Goal: Information Seeking & Learning: Check status

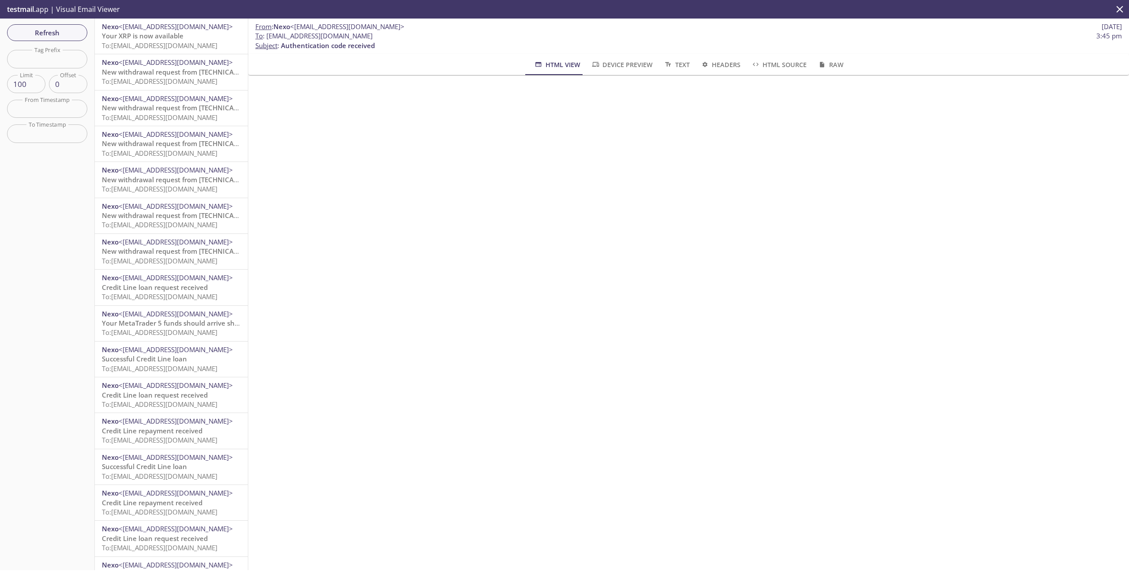
click at [1116, 9] on icon "close" at bounding box center [1119, 9] width 11 height 11
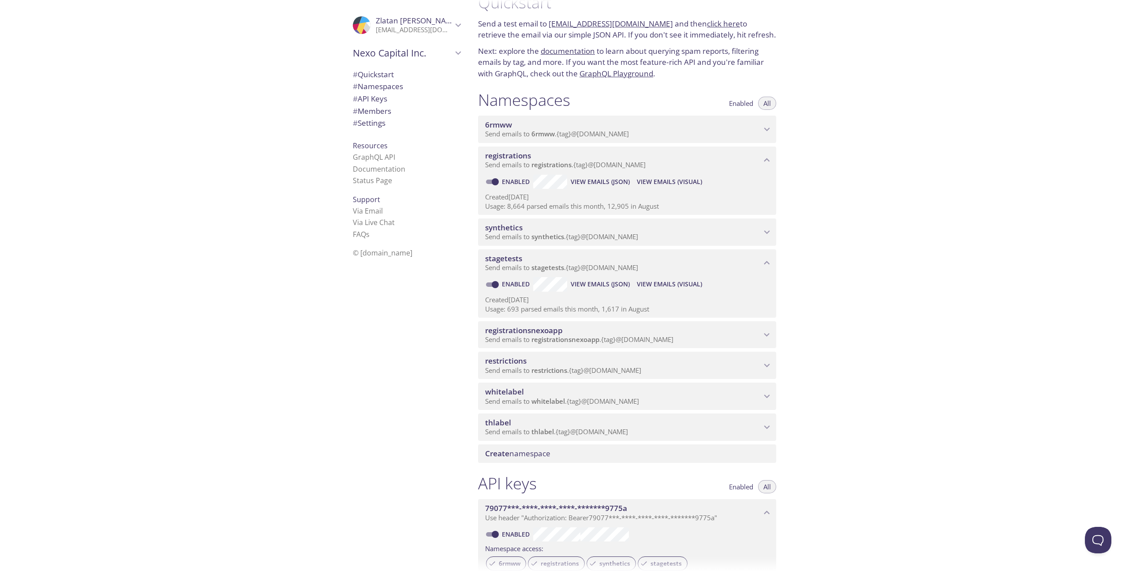
scroll to position [22, 0]
click at [745, 399] on p "Send emails to whitelabel . {tag} @[DOMAIN_NAME]" at bounding box center [623, 400] width 276 height 9
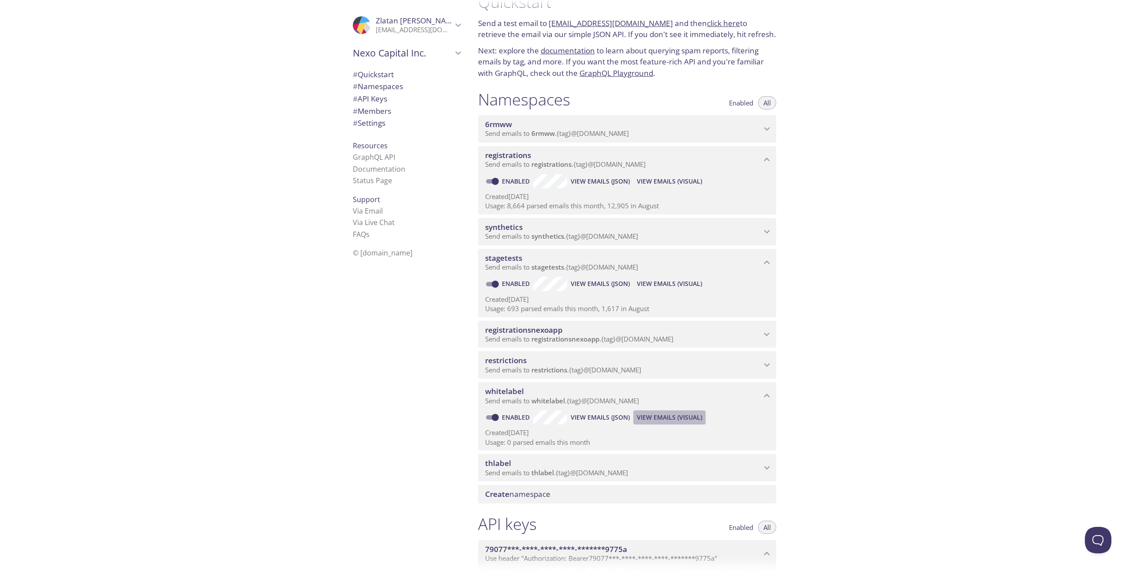
click at [661, 416] on span "View Emails (Visual)" at bounding box center [669, 417] width 65 height 11
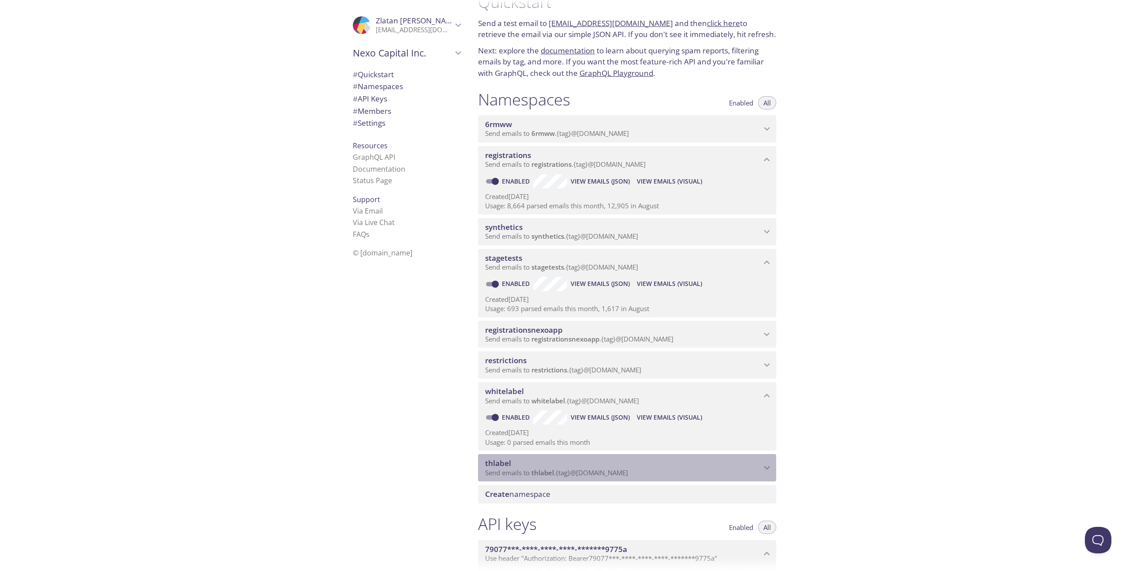
click at [699, 469] on p "Send emails to thlabel . {tag} @[DOMAIN_NAME]" at bounding box center [623, 472] width 276 height 9
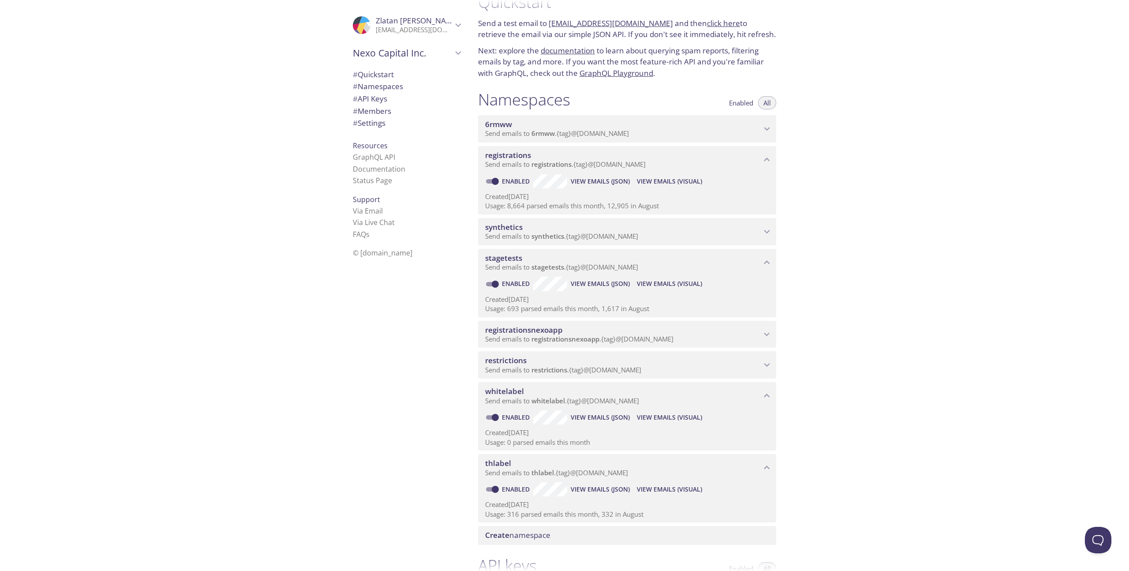
click at [682, 490] on span "View Emails (Visual)" at bounding box center [669, 489] width 65 height 11
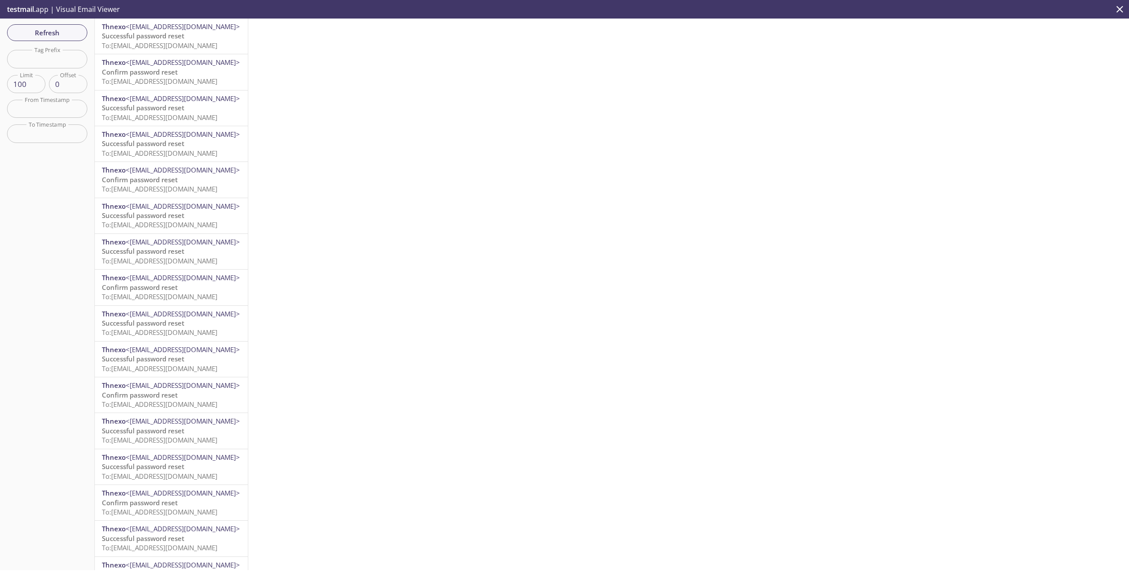
click at [160, 36] on span "Successful password reset" at bounding box center [143, 35] width 82 height 9
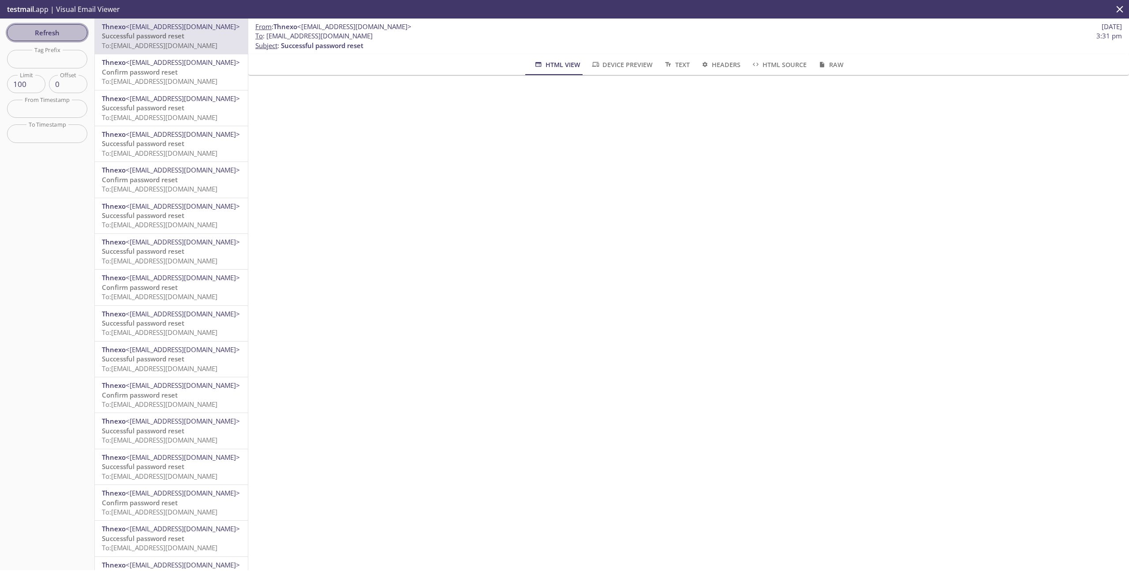
click at [62, 32] on span "Refresh" at bounding box center [47, 32] width 66 height 11
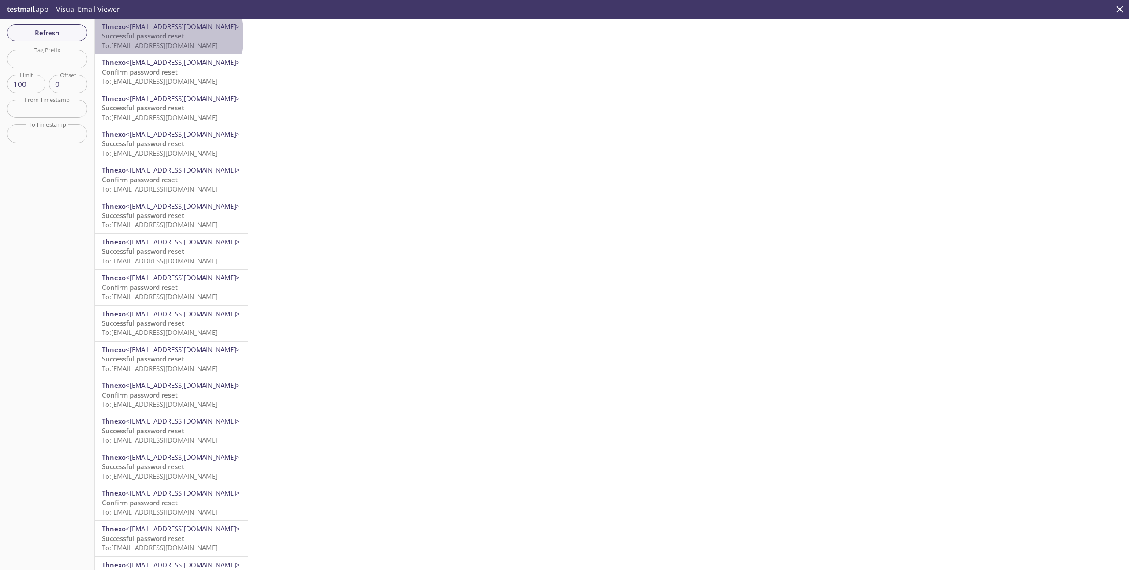
click at [149, 36] on span "Successful password reset" at bounding box center [143, 35] width 82 height 9
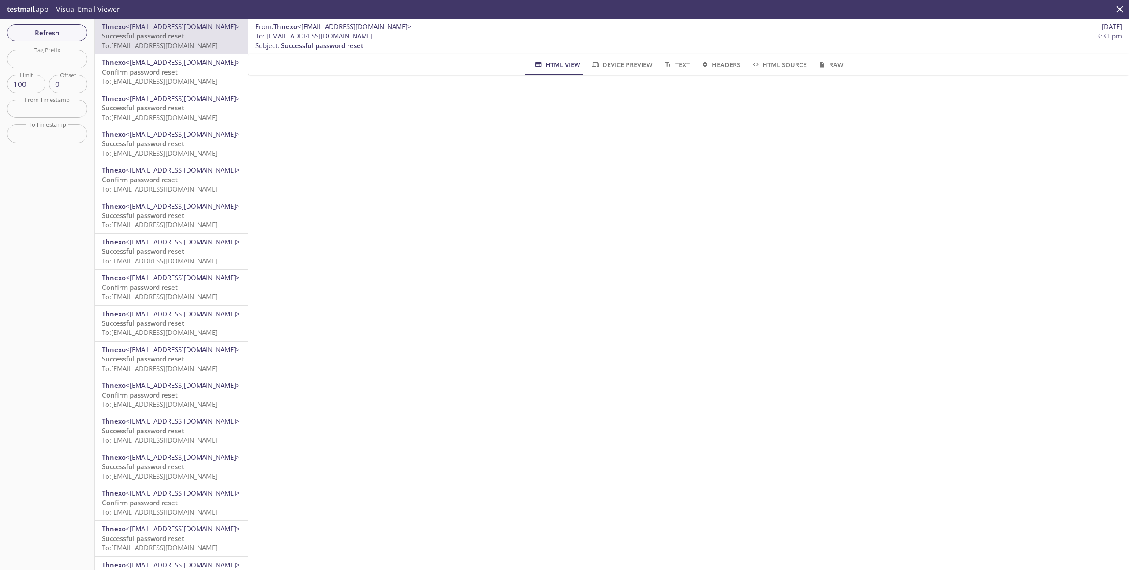
click at [1122, 10] on icon "close" at bounding box center [1119, 9] width 11 height 11
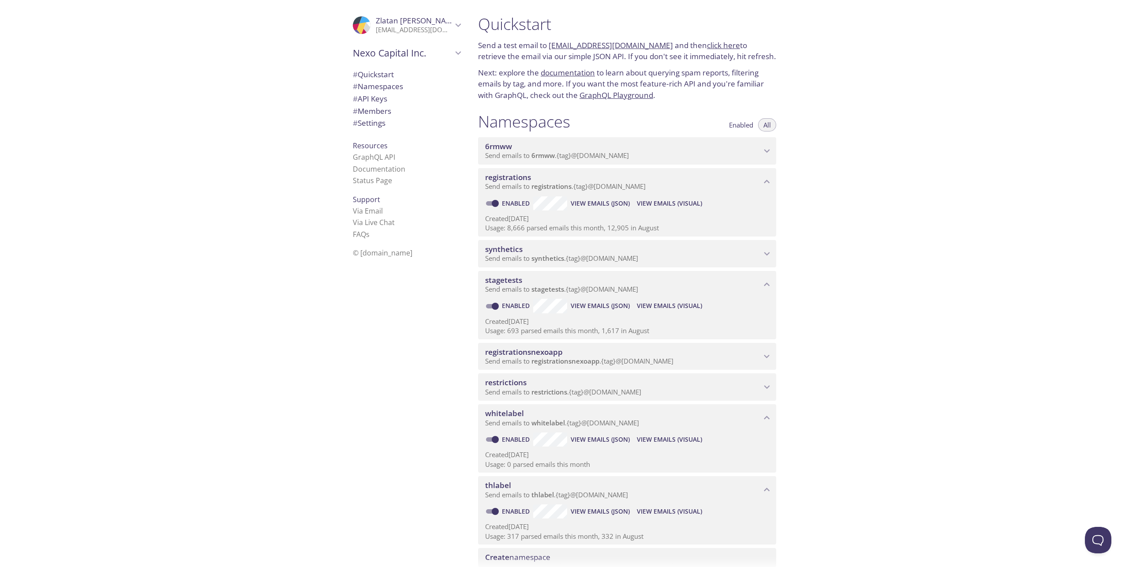
click at [661, 507] on span "View Emails (Visual)" at bounding box center [669, 511] width 65 height 11
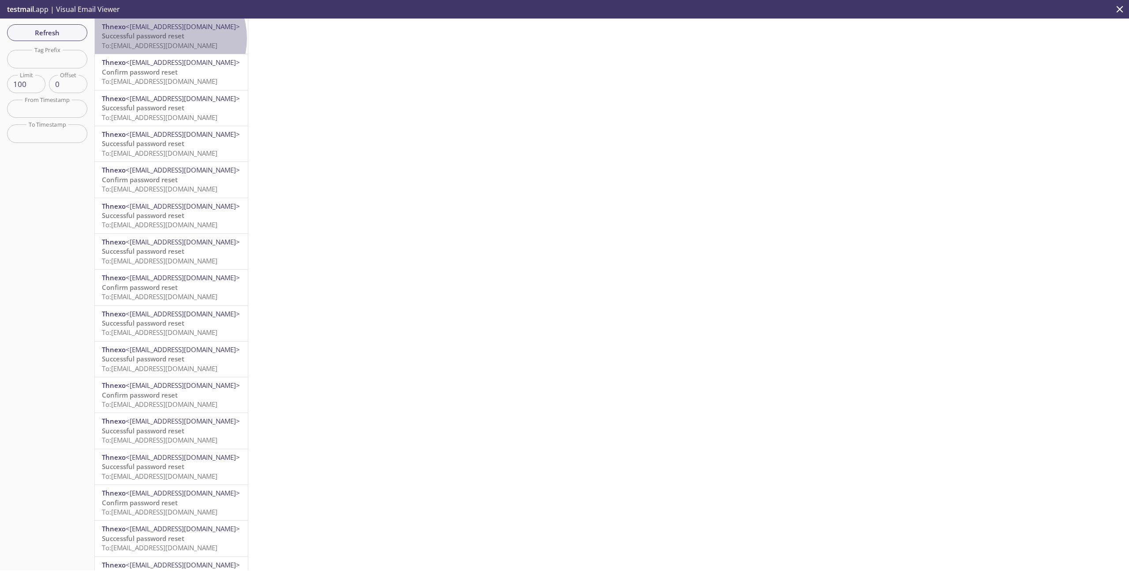
click at [169, 38] on span "Successful password reset" at bounding box center [143, 35] width 82 height 9
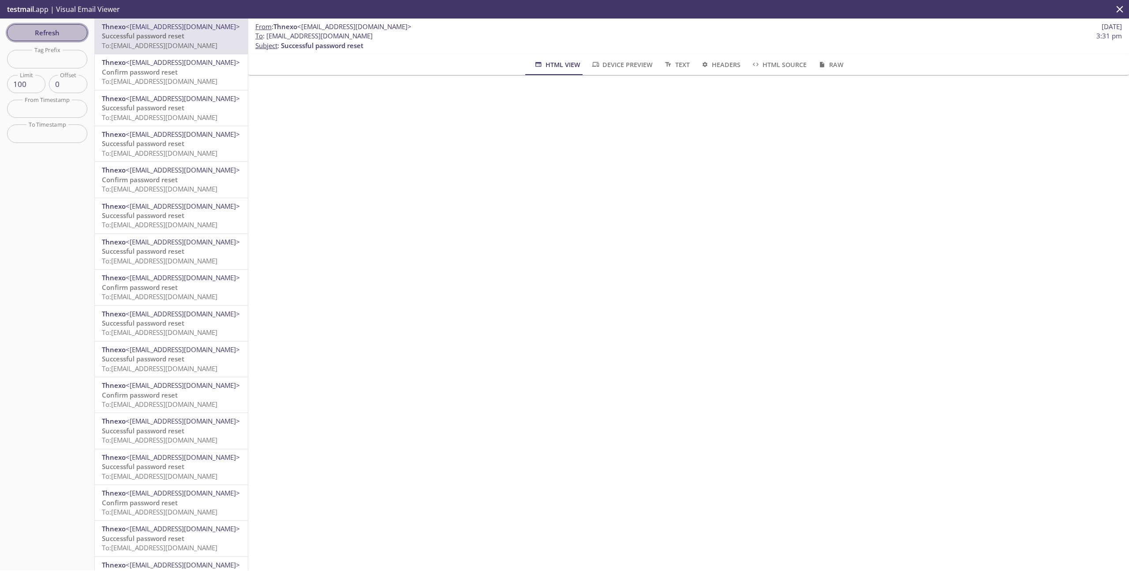
click at [33, 34] on span "Refresh" at bounding box center [47, 32] width 66 height 11
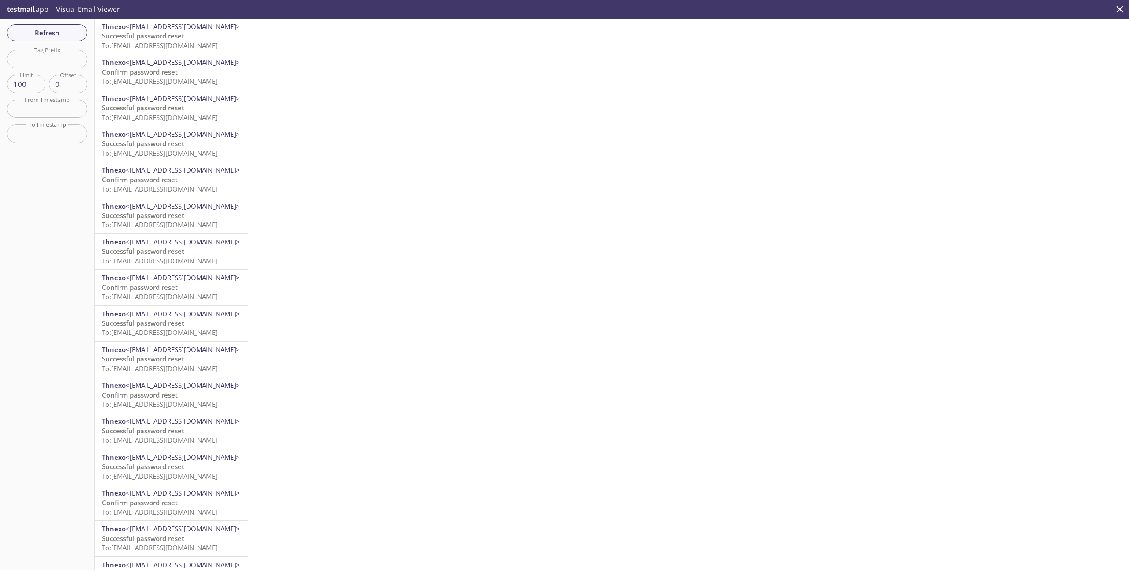
click at [201, 41] on span "To: [EMAIL_ADDRESS][DOMAIN_NAME]" at bounding box center [160, 45] width 116 height 9
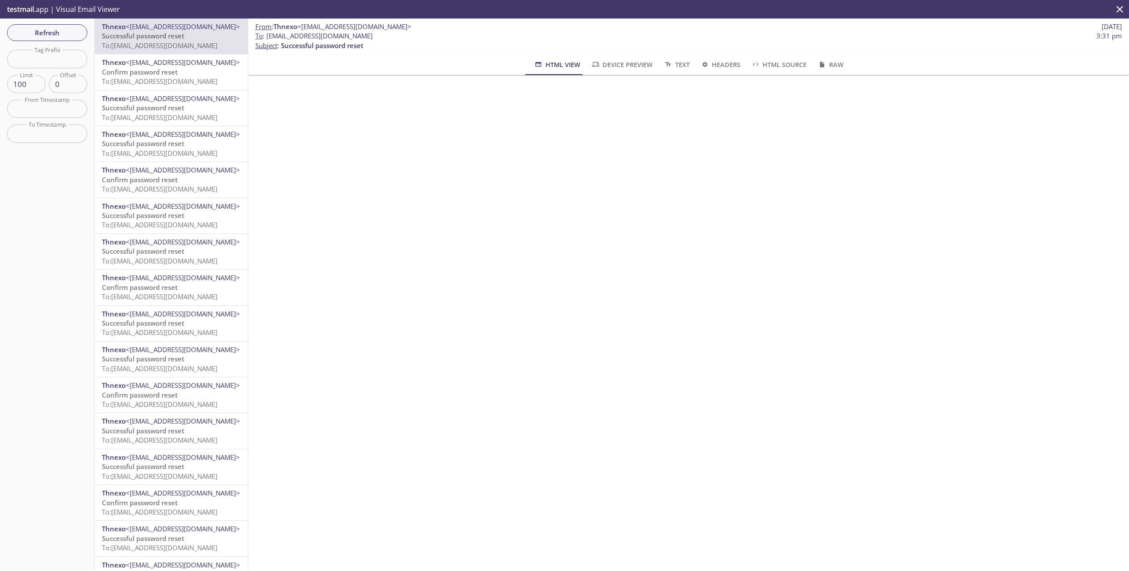
click at [180, 73] on p "Confirm password reset To: [EMAIL_ADDRESS][DOMAIN_NAME]" at bounding box center [171, 76] width 139 height 19
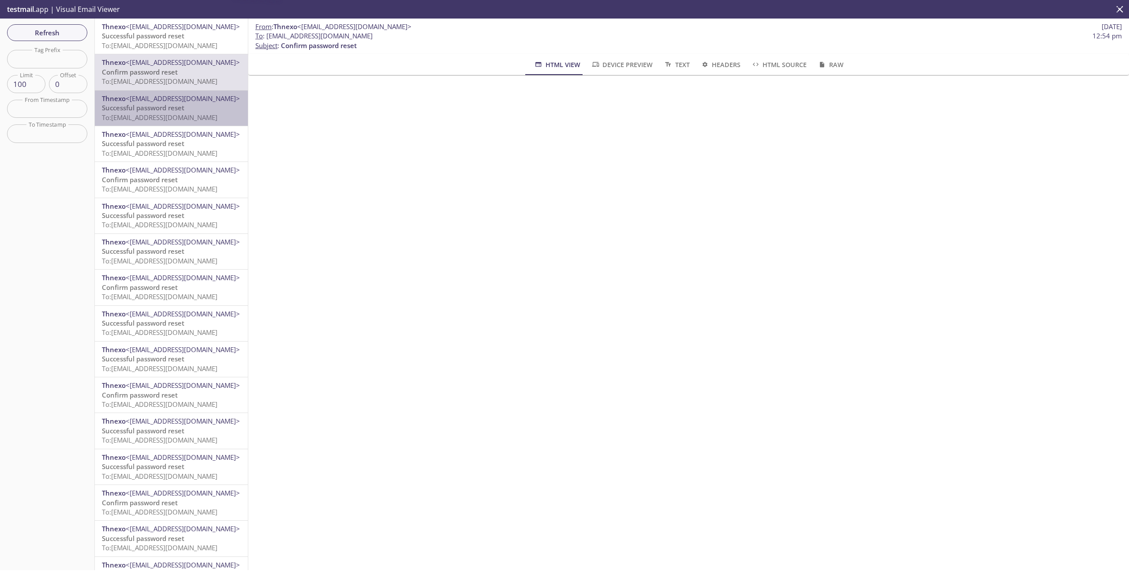
click at [184, 115] on span "To: [EMAIL_ADDRESS][DOMAIN_NAME]" at bounding box center [160, 117] width 116 height 9
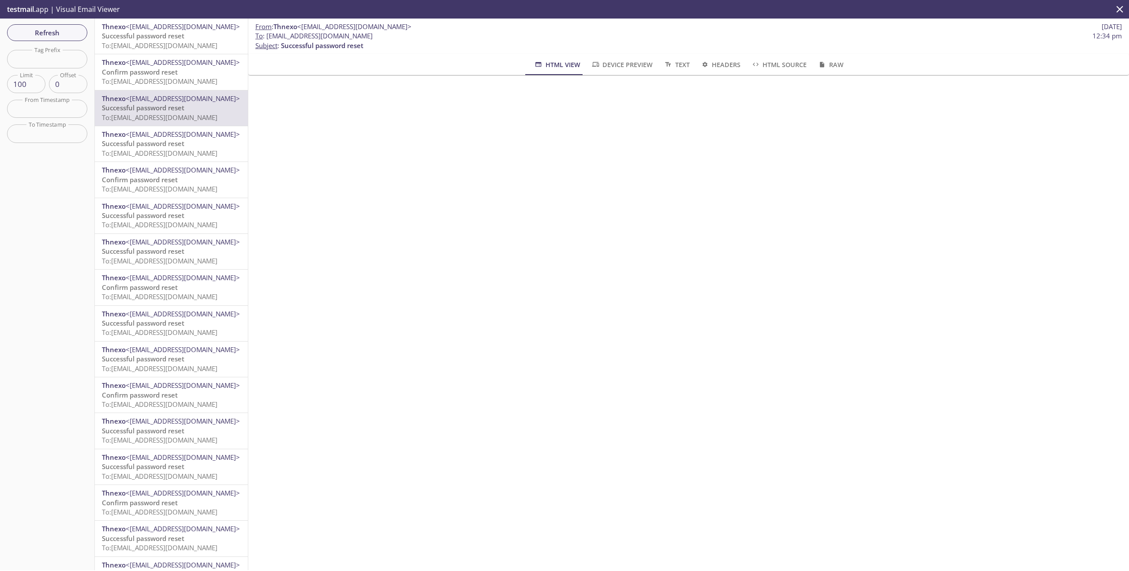
click at [188, 160] on div "Thnexo <[EMAIL_ADDRESS][DOMAIN_NAME]> Successful password reset To: [EMAIL_ADDR…" at bounding box center [171, 143] width 153 height 35
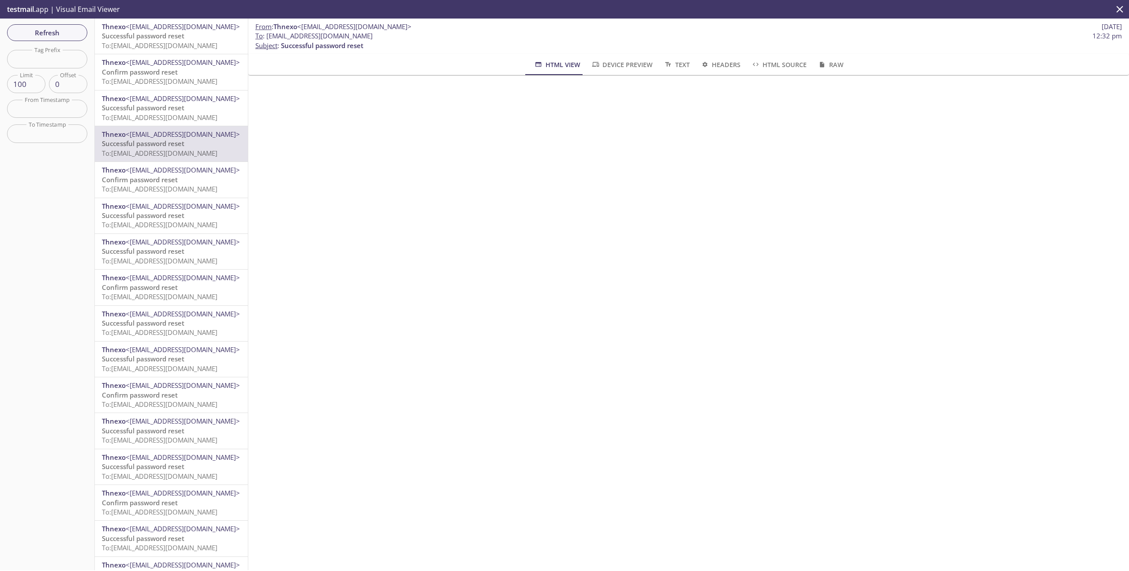
click at [179, 209] on span "<[EMAIL_ADDRESS][DOMAIN_NAME]>" at bounding box center [183, 206] width 114 height 9
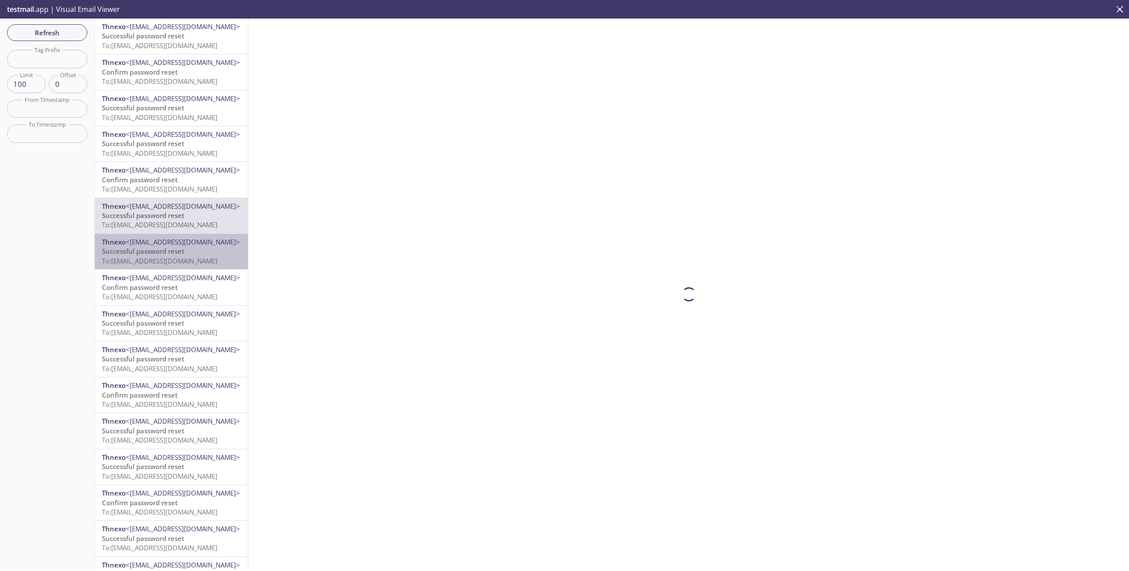
click at [180, 243] on span "<[EMAIL_ADDRESS][DOMAIN_NAME]>" at bounding box center [183, 241] width 114 height 9
